Goal: Check status: Check status

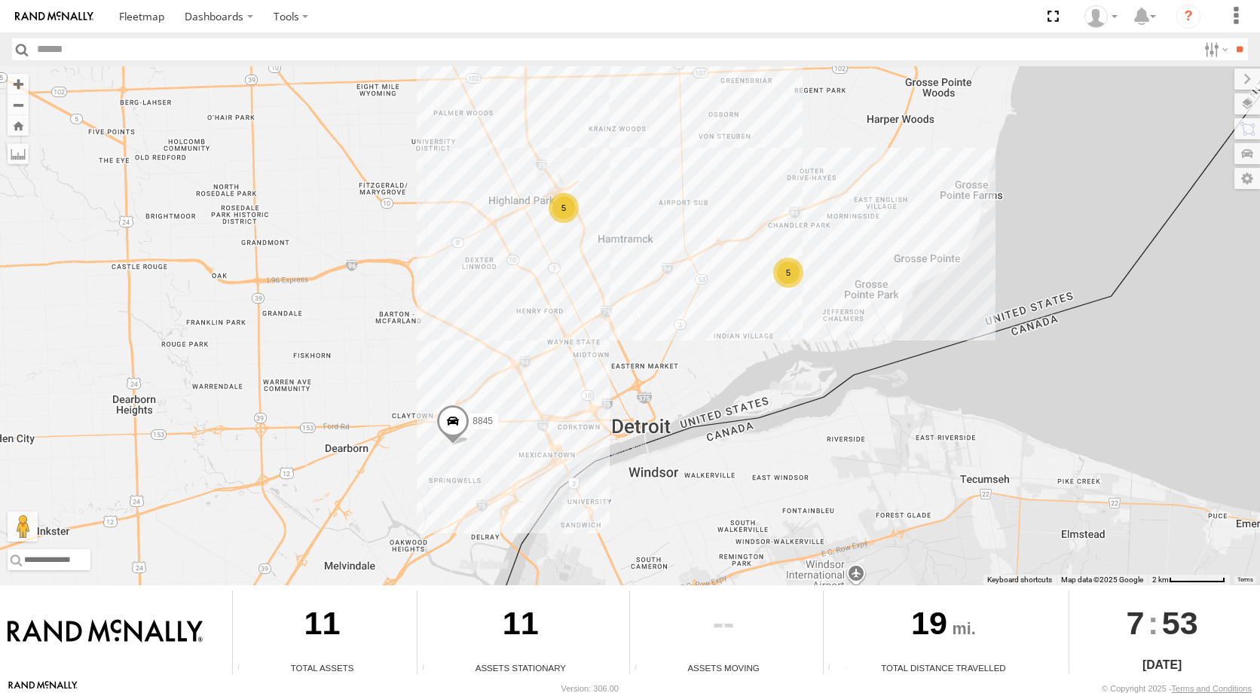
drag, startPoint x: 783, startPoint y: 267, endPoint x: 795, endPoint y: 270, distance: 12.3
click at [787, 267] on div "5" at bounding box center [788, 273] width 30 height 30
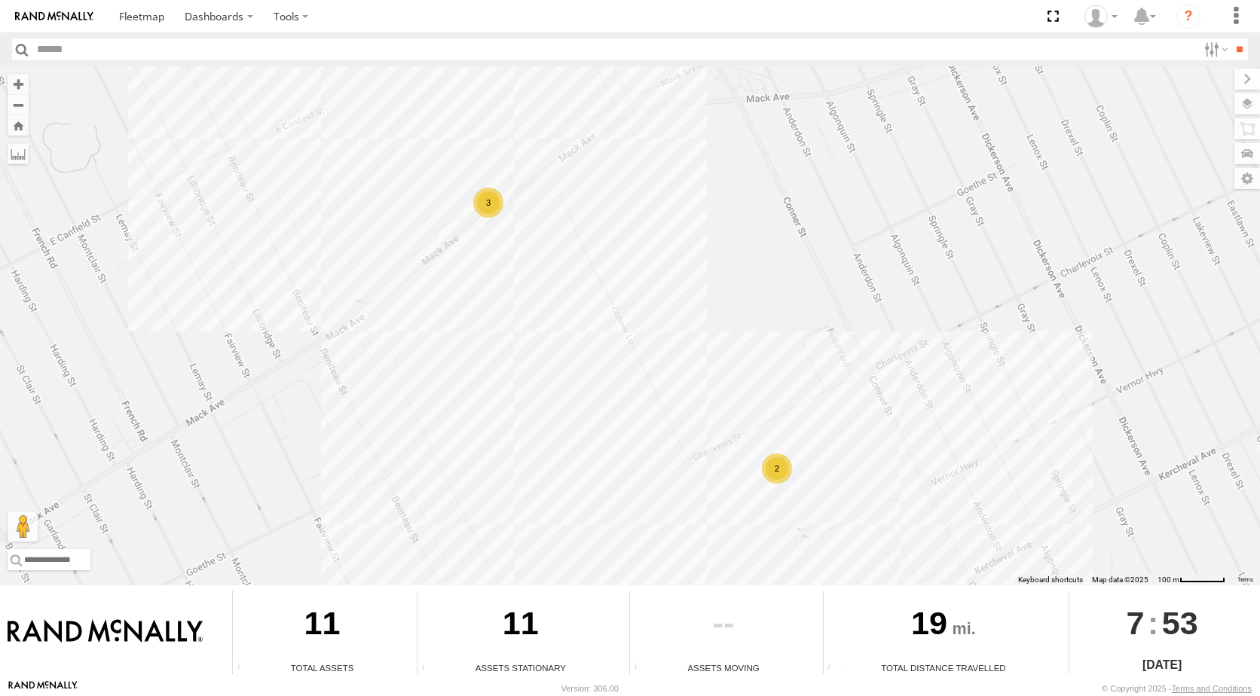
click at [777, 458] on div "2" at bounding box center [777, 468] width 30 height 30
